Goal: Task Accomplishment & Management: Use online tool/utility

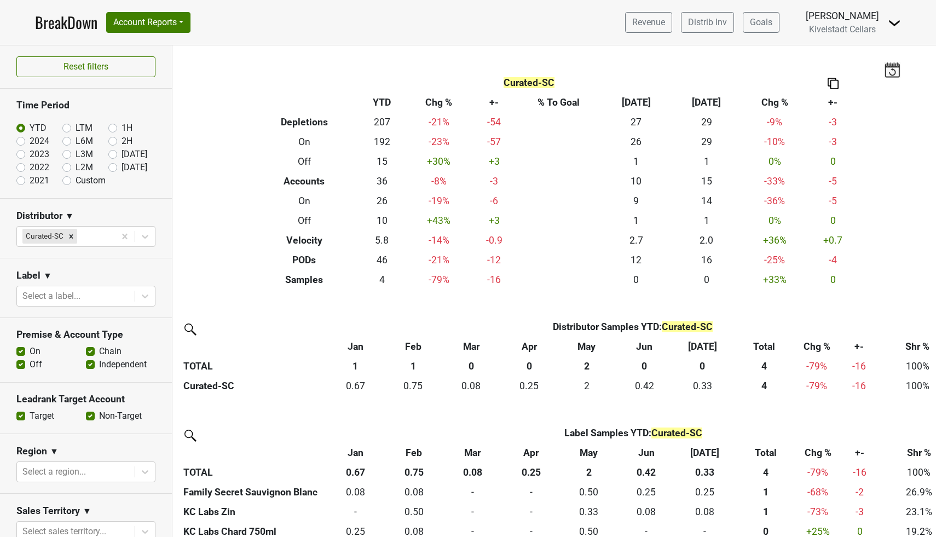
scroll to position [71, 0]
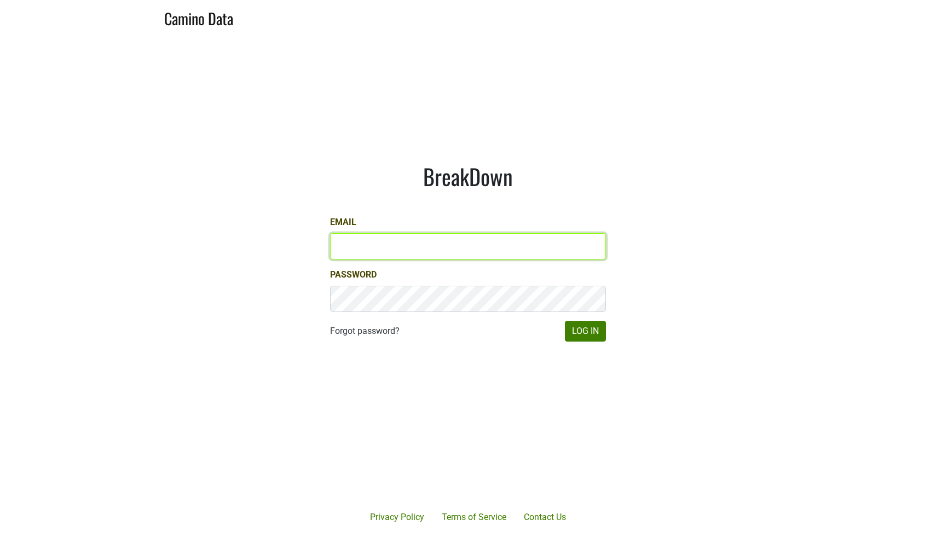
type input "[EMAIL_ADDRESS][DOMAIN_NAME]"
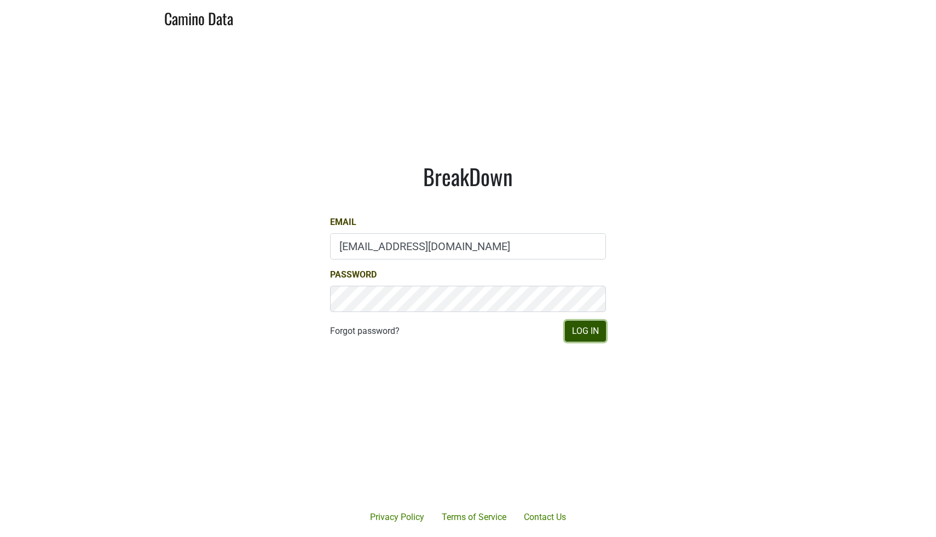
click at [583, 332] on button "Log In" at bounding box center [585, 331] width 41 height 21
